Goal: Information Seeking & Learning: Learn about a topic

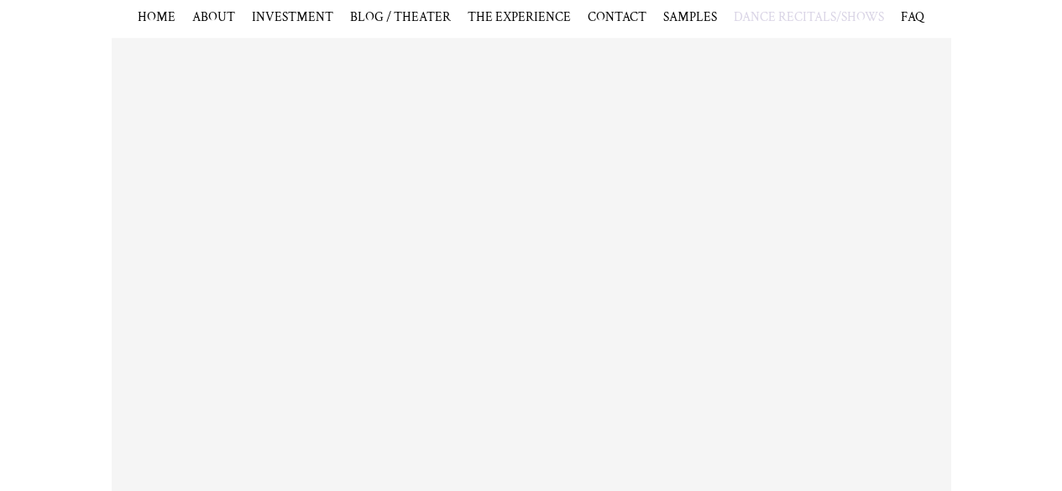
scroll to position [368, 0]
click at [1006, 243] on div "Paige's Dance and Cheer Studio 2025 Recital" at bounding box center [531, 291] width 1062 height 515
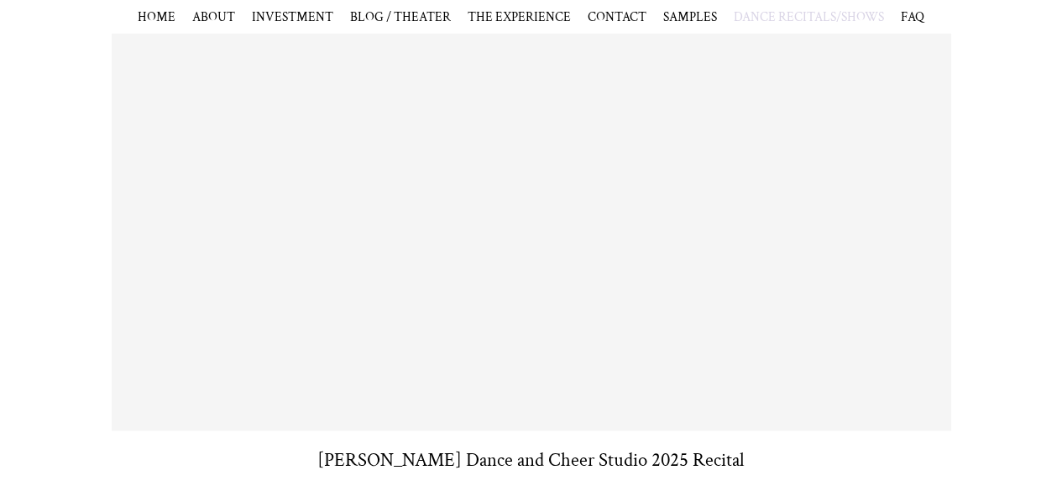
click at [990, 106] on div "Paige's Dance and Cheer Studio 2025 Recital" at bounding box center [531, 215] width 1062 height 515
click at [67, 403] on div "Paige's Dance and Cheer Studio 2025 Recital" at bounding box center [531, 215] width 1062 height 515
click at [0, 399] on div "Paige's Dance and Cheer Studio 2025 Recital" at bounding box center [531, 215] width 1062 height 515
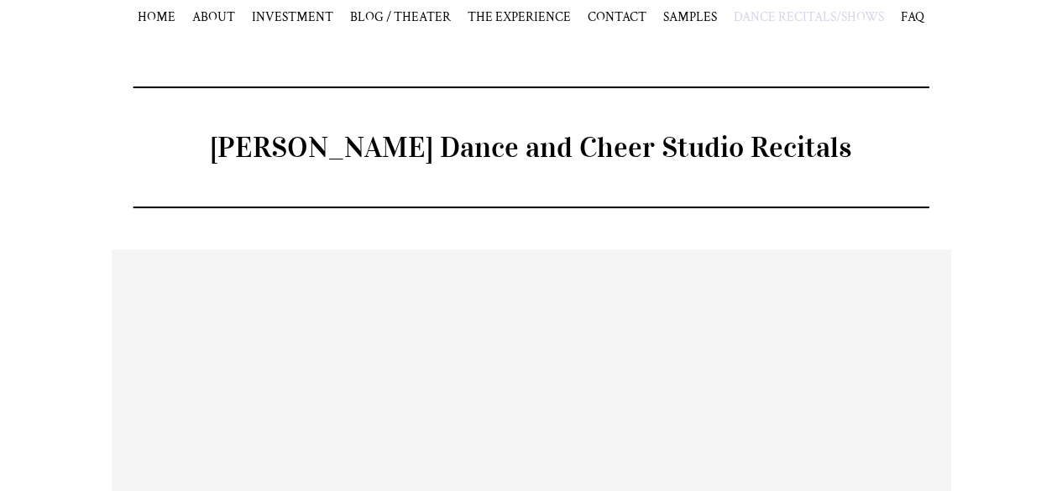
scroll to position [0, 0]
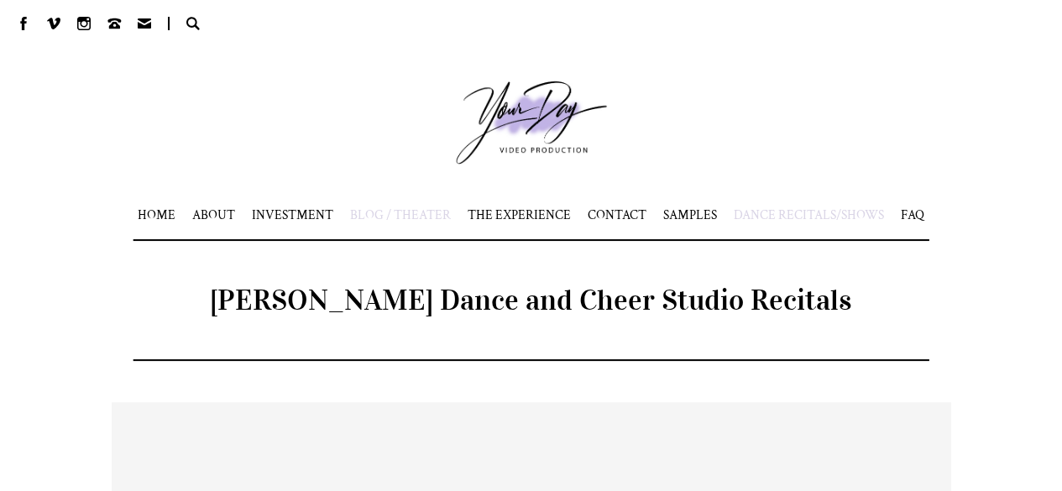
click at [425, 212] on span "BLOG / THEATER" at bounding box center [400, 214] width 101 height 17
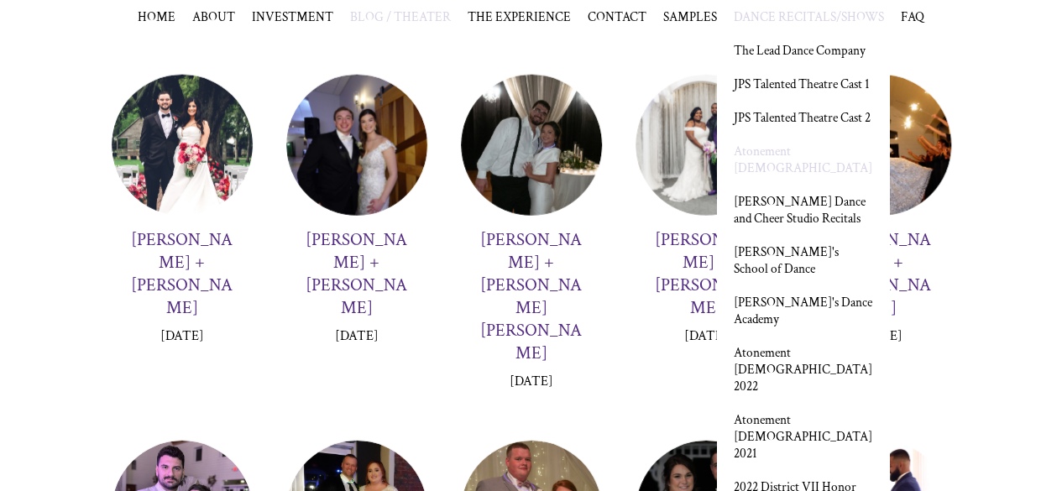
scroll to position [2258, 0]
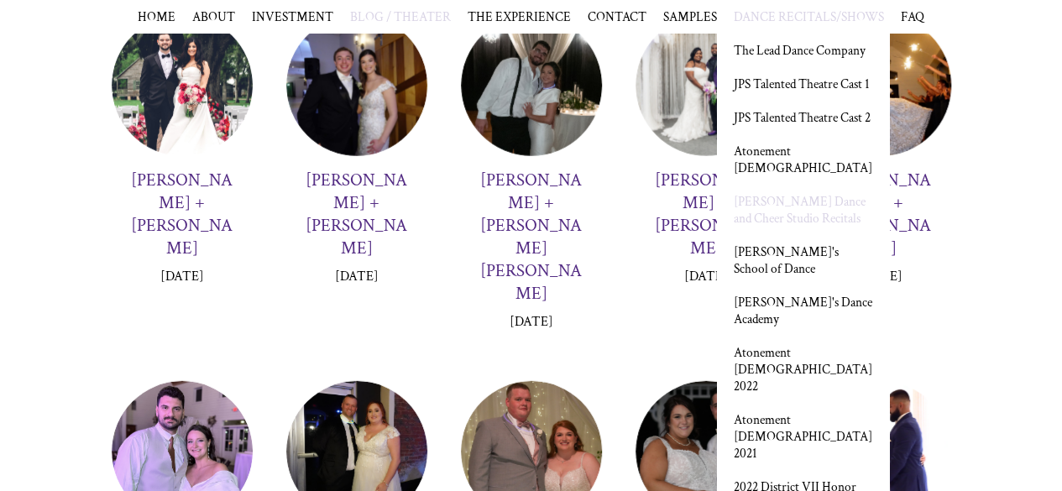
click at [789, 227] on link "[PERSON_NAME] Dance and Cheer Studio Recitals" at bounding box center [803, 210] width 139 height 34
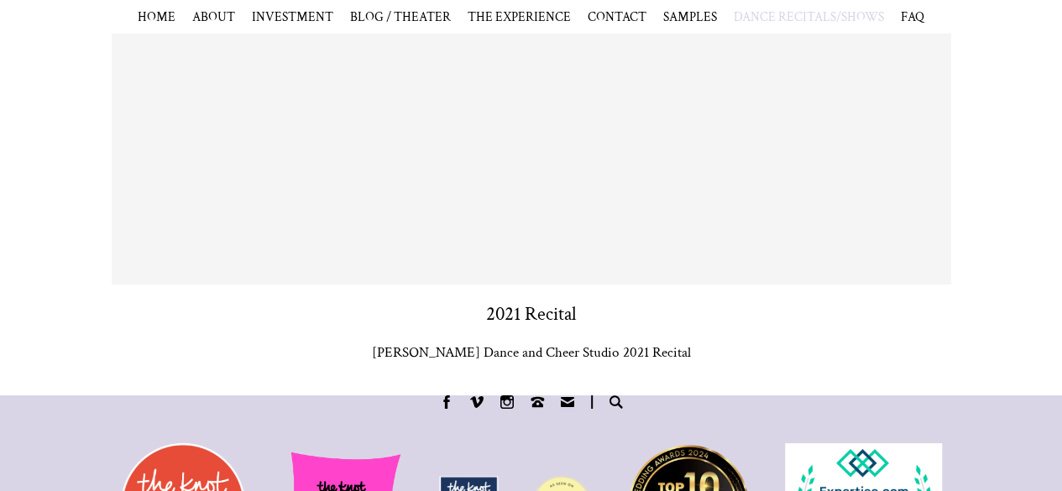
scroll to position [2925, 0]
